Goal: Task Accomplishment & Management: Complete application form

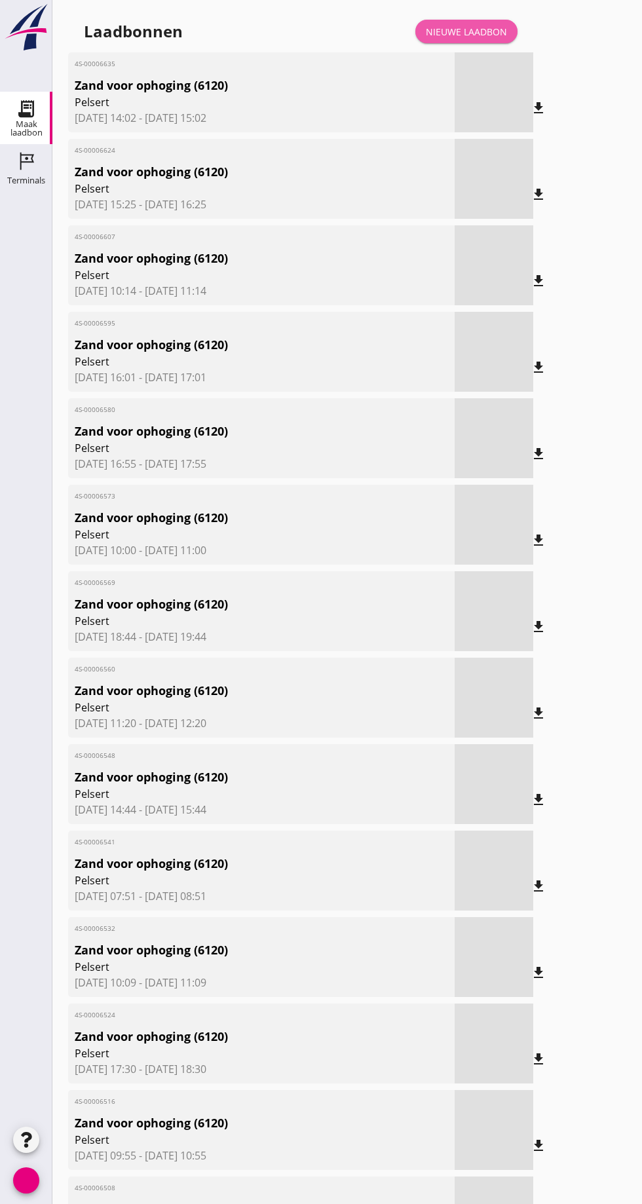
click at [485, 31] on font "Nieuwe laadbon" at bounding box center [466, 32] width 81 height 12
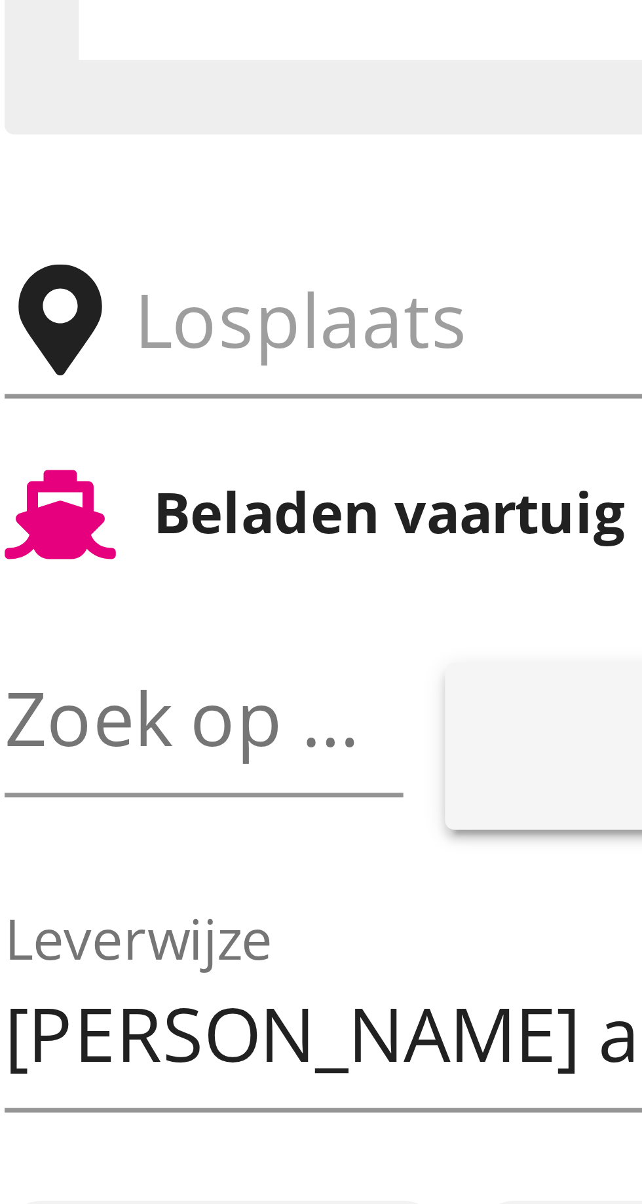
click at [108, 225] on input "text" at bounding box center [209, 227] width 224 height 21
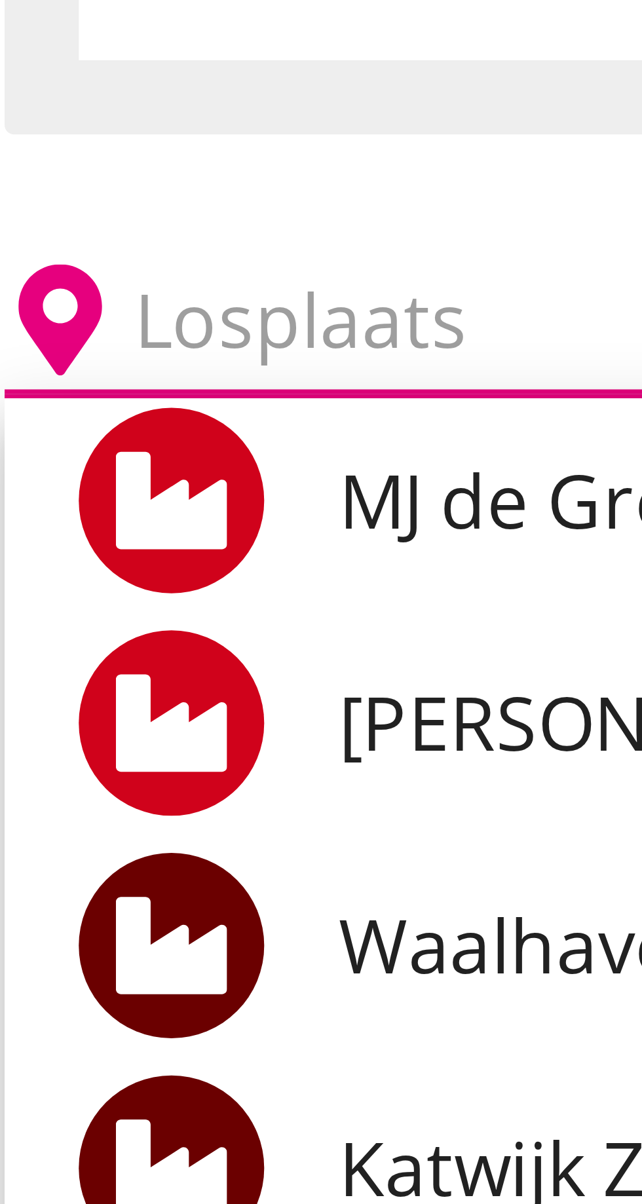
scroll to position [43, 0]
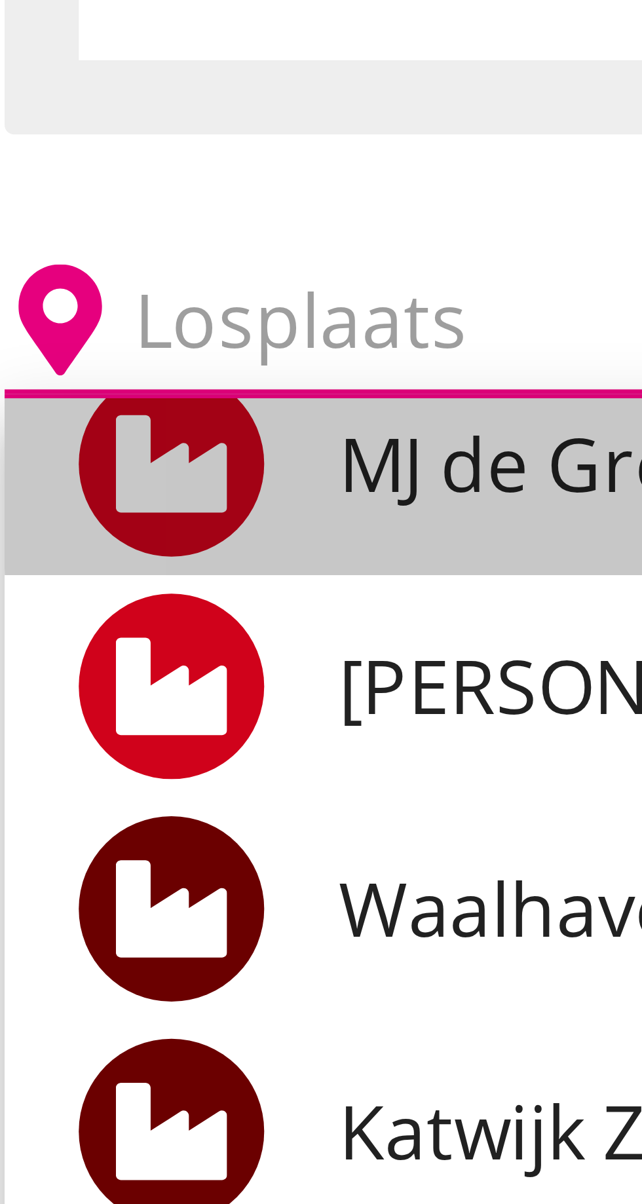
click at [145, 247] on font "MJ de Groot Zandhandel BV - Spaansepolder, Rotterdam" at bounding box center [305, 247] width 358 height 14
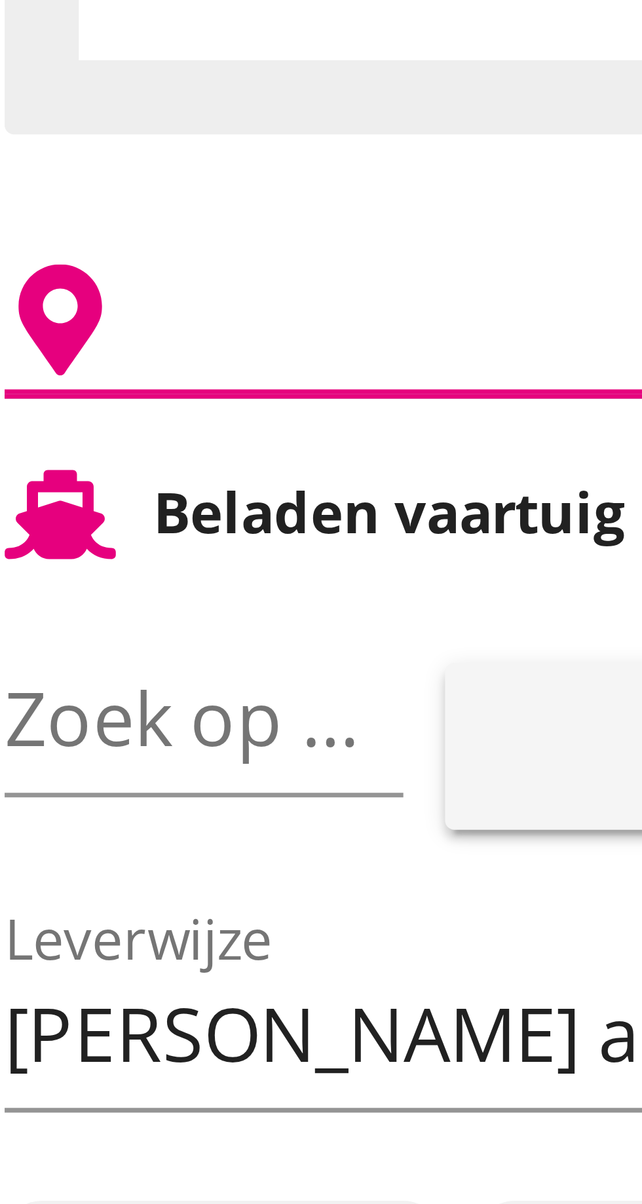
type input "M.J. de Groot Zandhandel B.V. - Spaansepolder, Rotterdam"
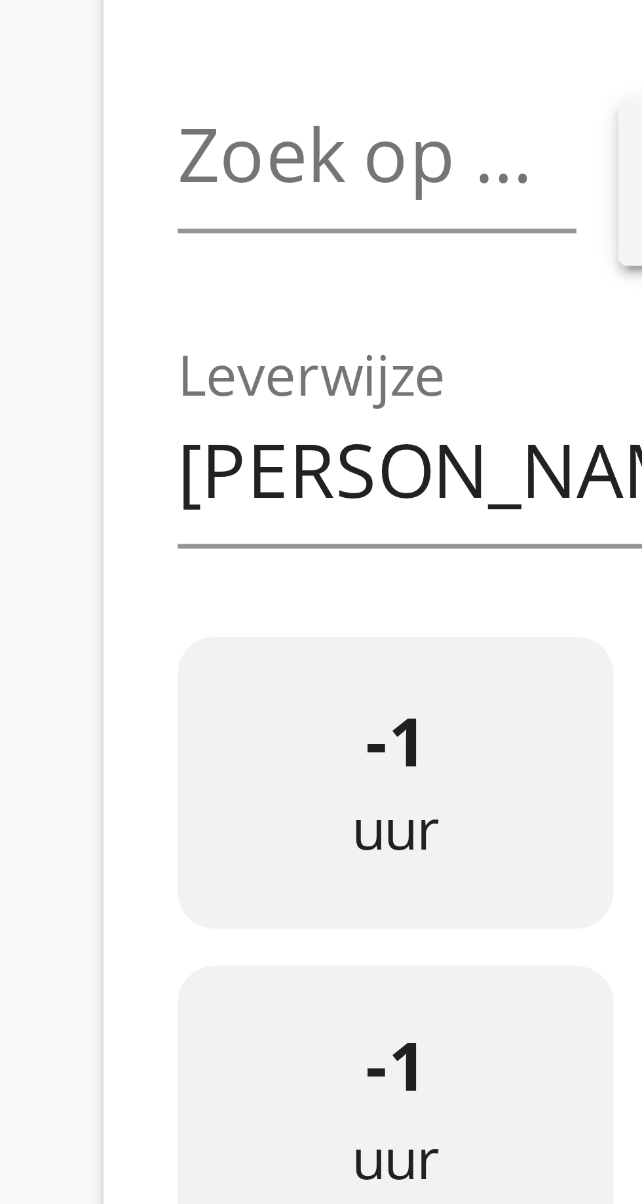
click at [98, 284] on input "Zoek op (scheeps)naam" at bounding box center [89, 283] width 20 height 21
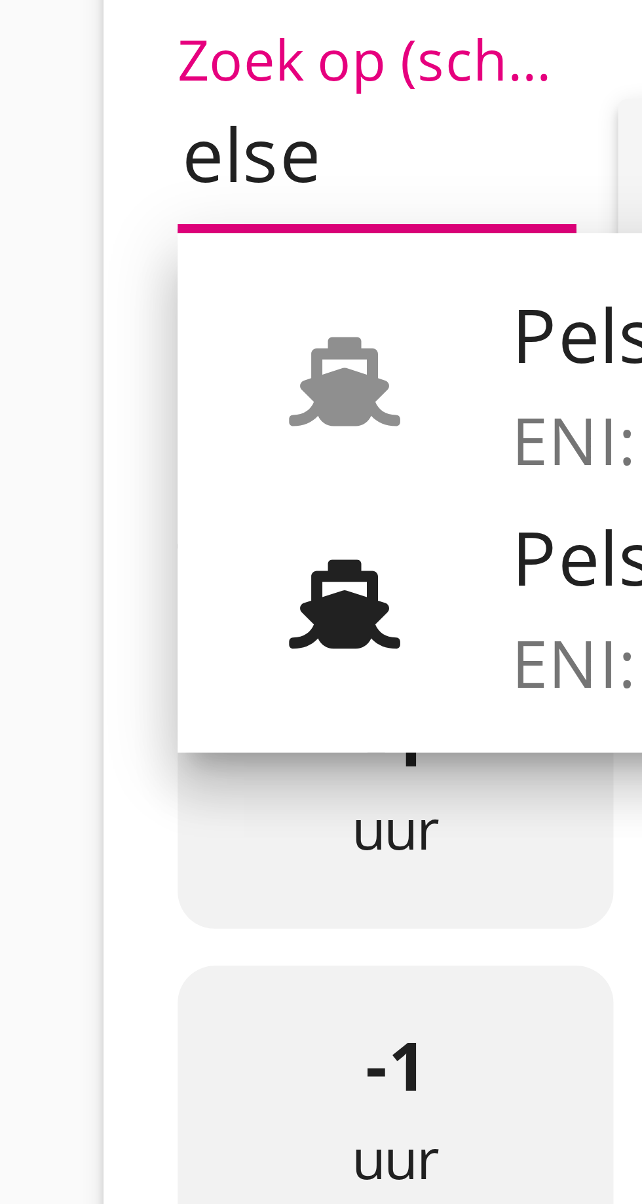
scroll to position [0, 10]
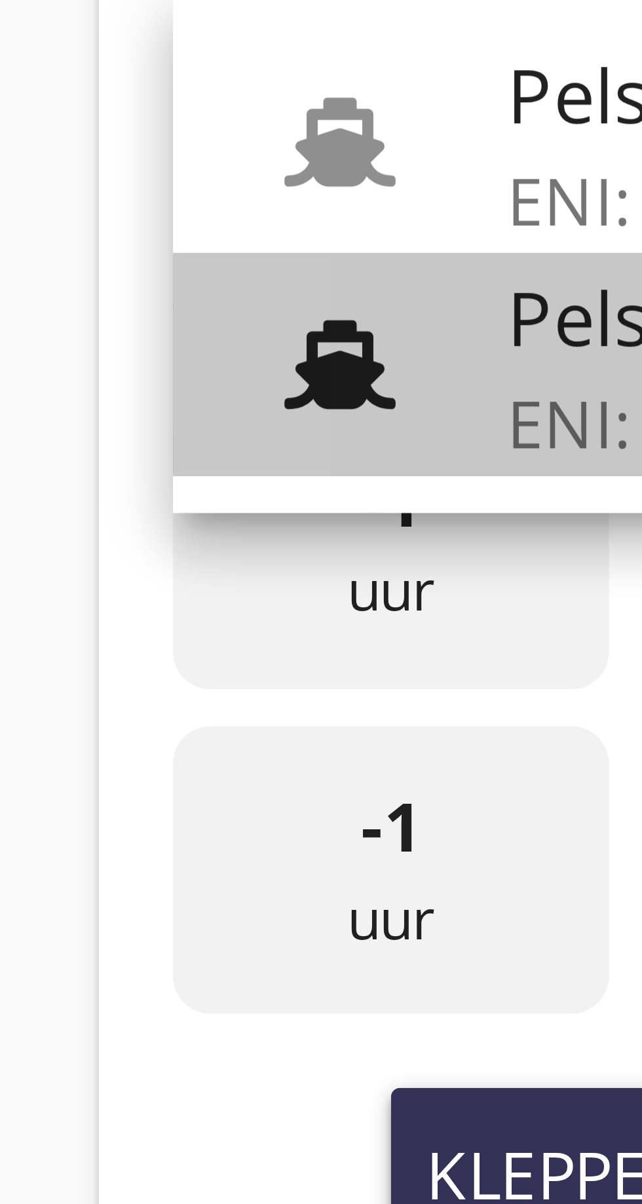
click at [128, 345] on font "Pelsert" at bounding box center [143, 340] width 35 height 14
type input "Pelsert"
type input "Martijn de Groot"
type input "1087"
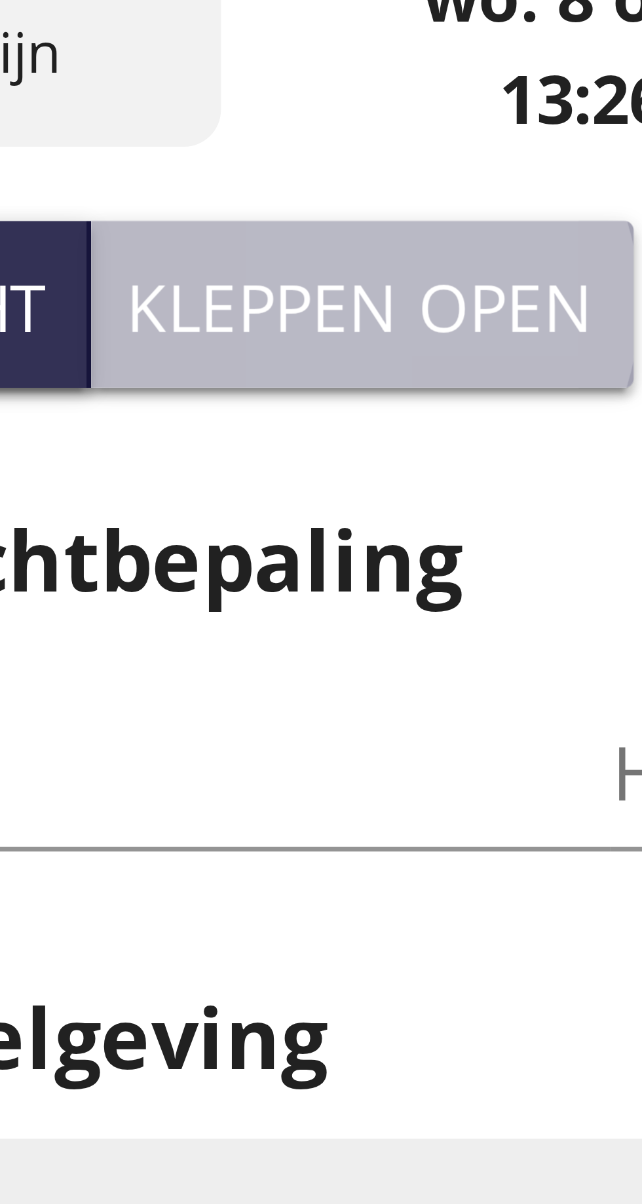
type input "Pelsert"
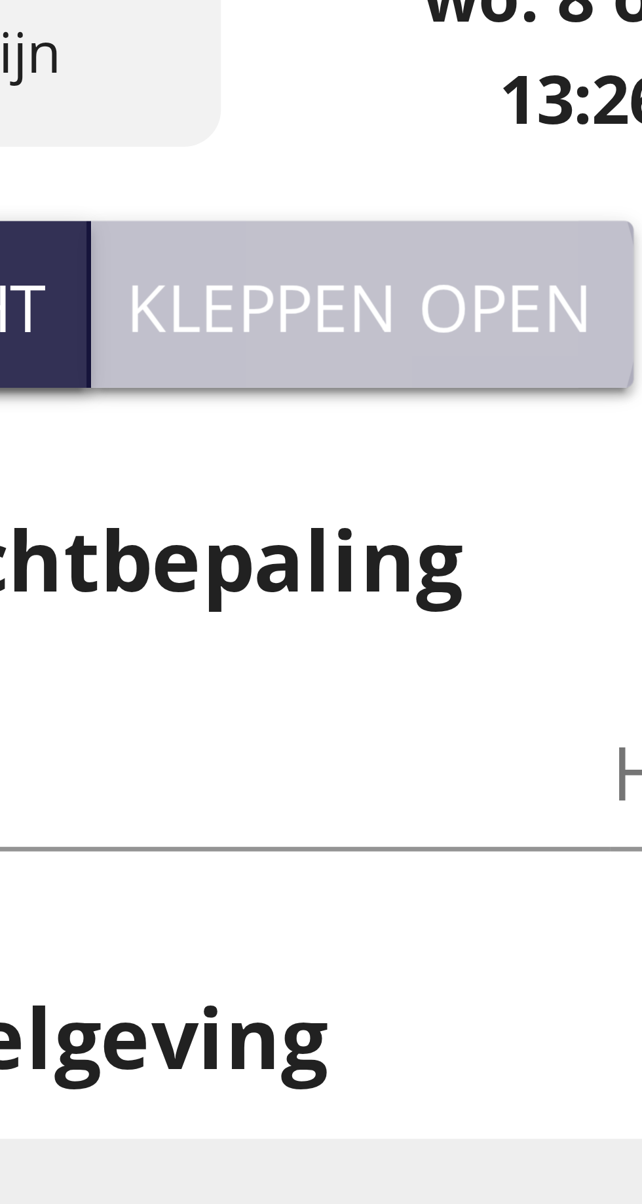
click at [237, 465] on font "Kleppen open" at bounding box center [227, 461] width 66 height 12
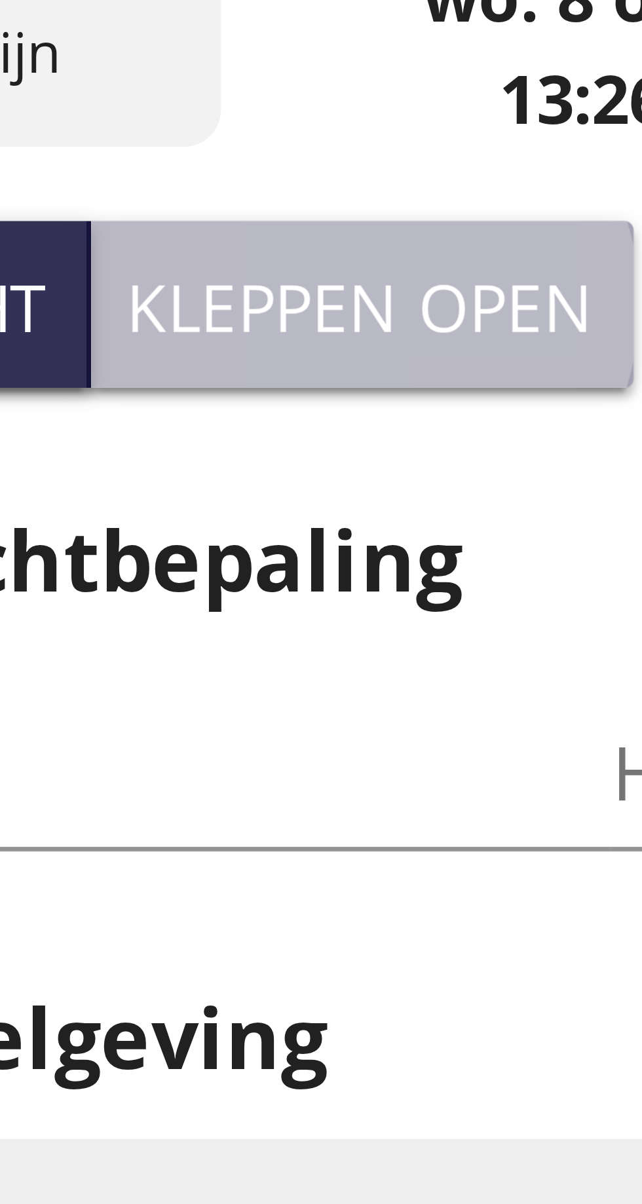
type input "725"
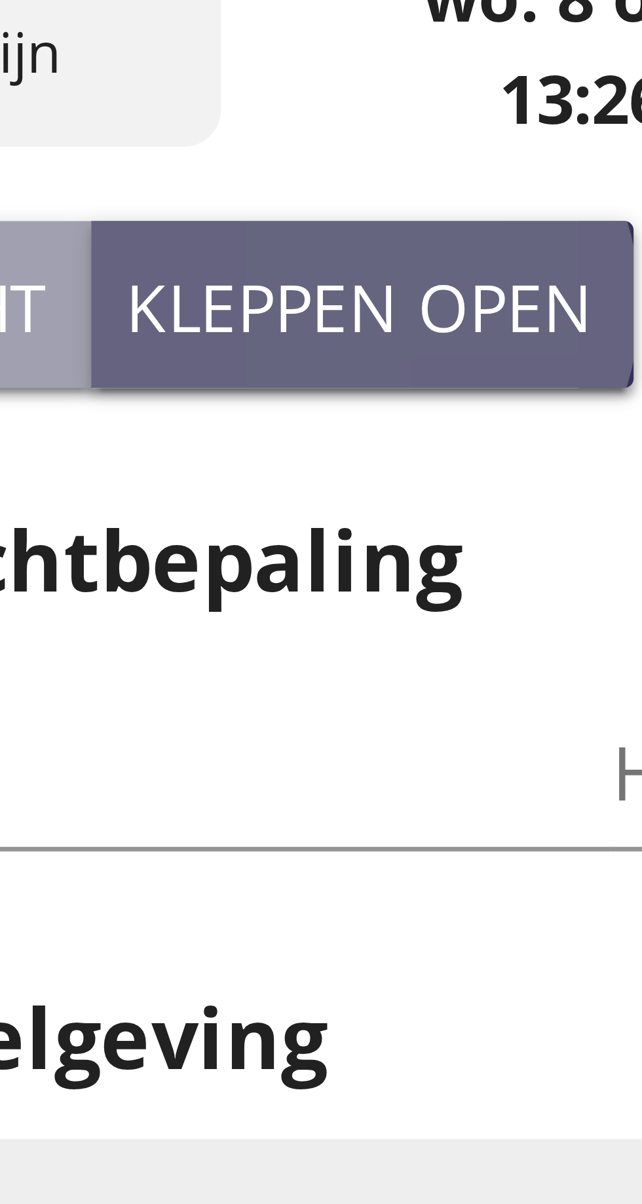
scroll to position [0, 0]
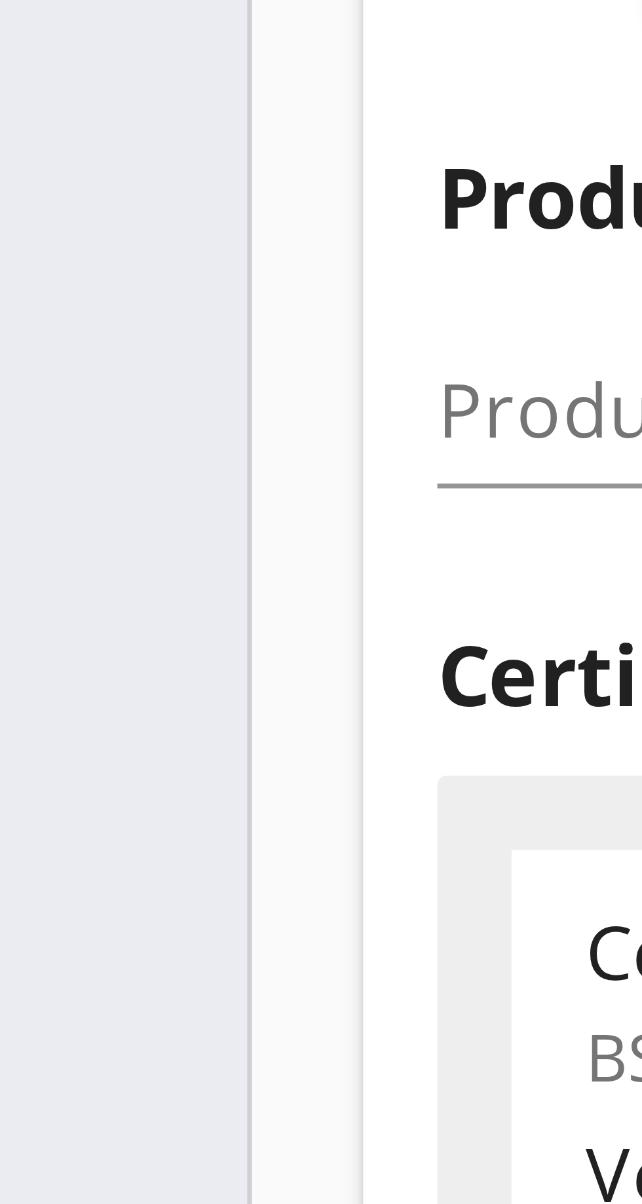
click at [92, 529] on input "Product *" at bounding box center [161, 527] width 165 height 21
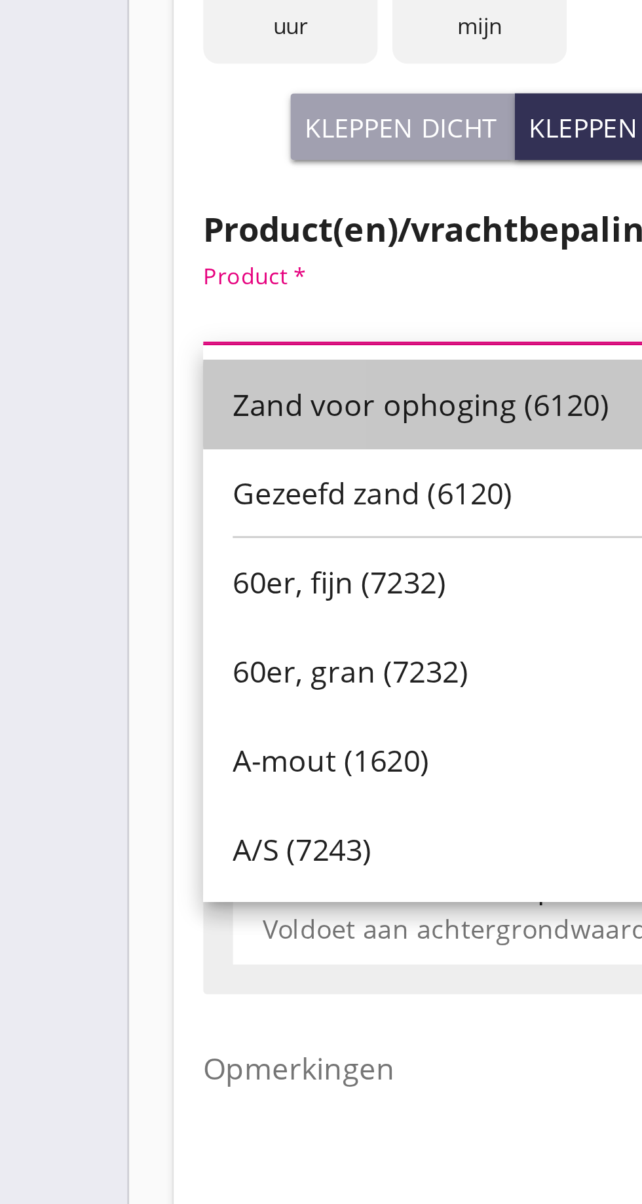
click at [166, 566] on div "Zand voor ophoging (6120)" at bounding box center [170, 559] width 162 height 16
type input "Zand voor ophoging (6120)"
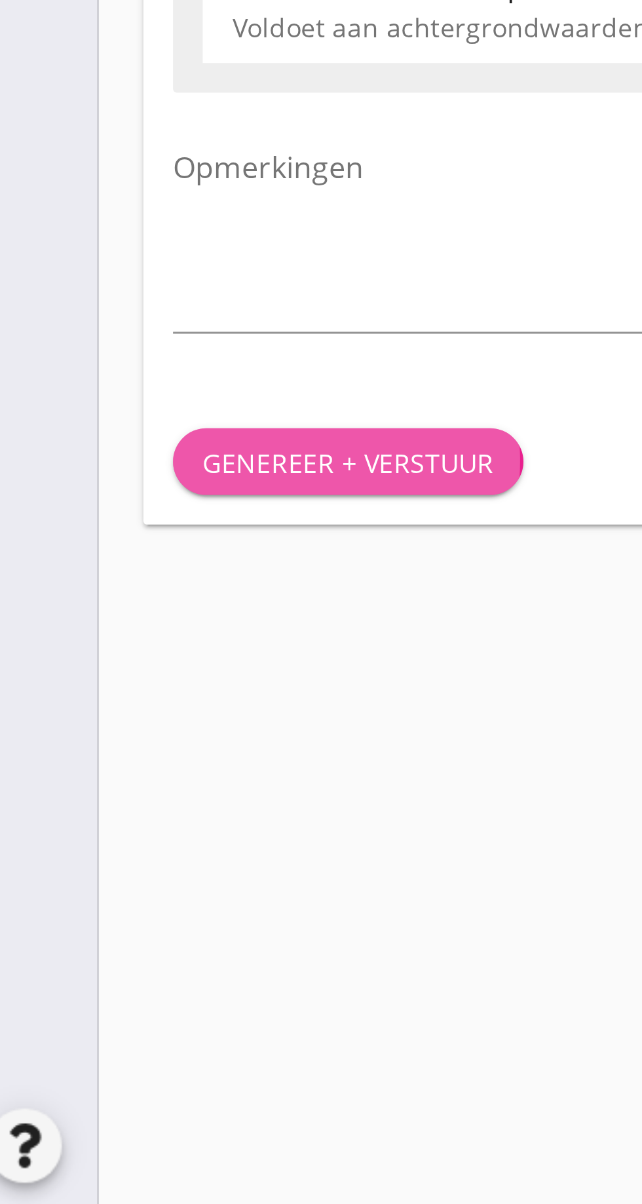
click at [150, 904] on font "Genereer + verstuur" at bounding box center [140, 898] width 103 height 12
